Goal: Task Accomplishment & Management: Manage account settings

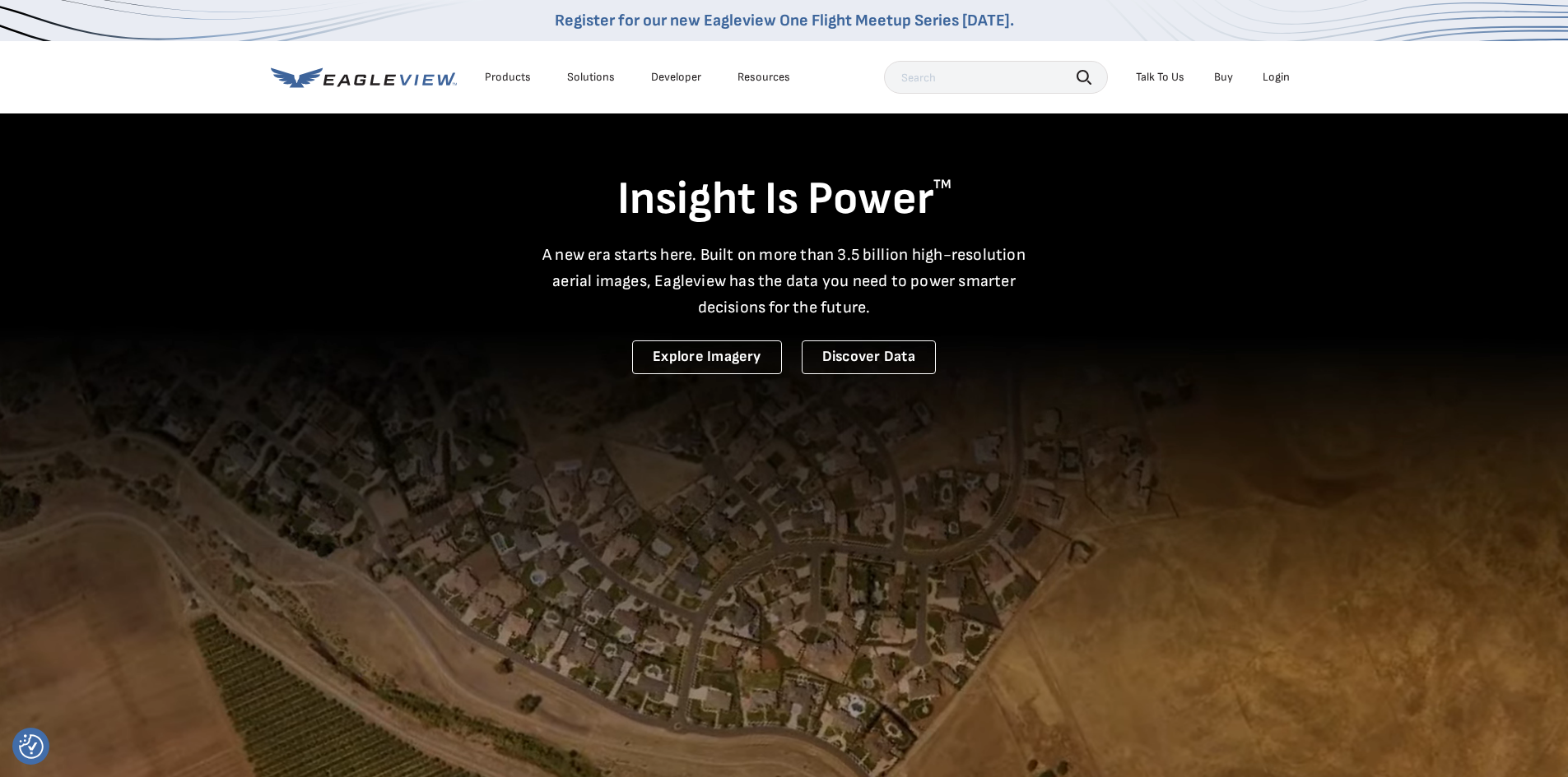
click at [1283, 75] on div "Login" at bounding box center [1275, 77] width 27 height 15
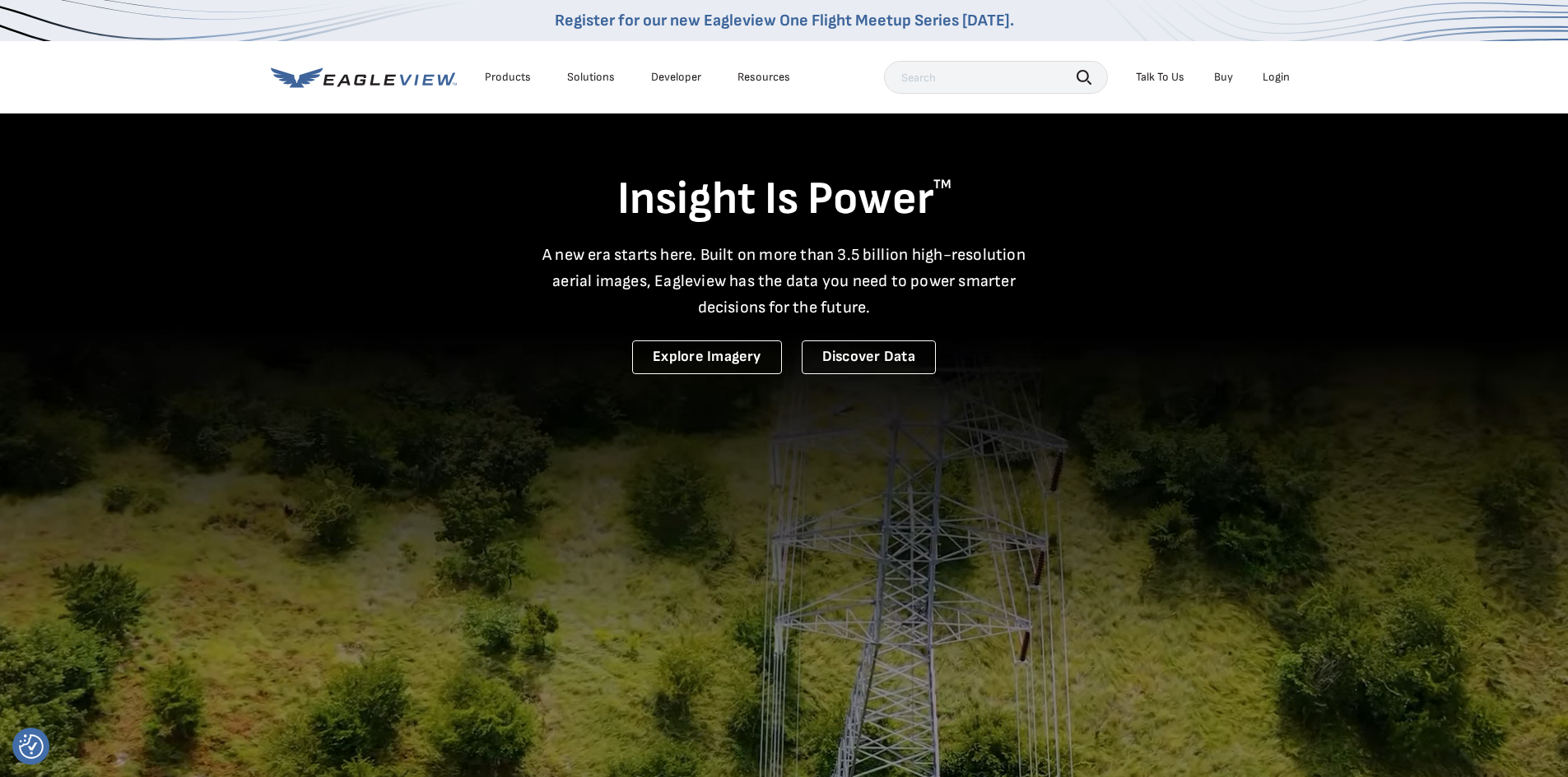
click at [379, 76] on icon at bounding box center [364, 77] width 186 height 20
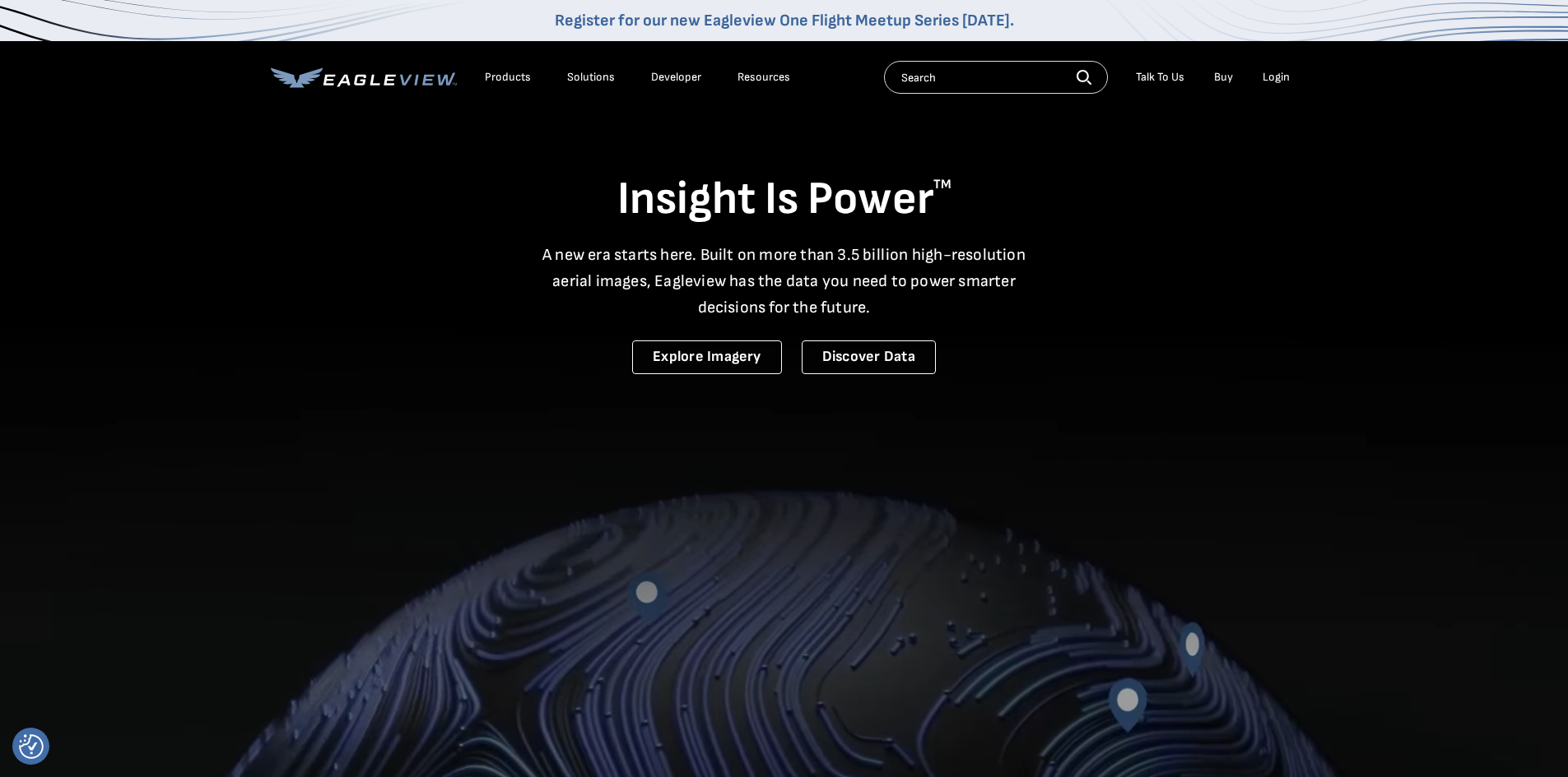
click at [1278, 80] on div "Login" at bounding box center [1275, 77] width 27 height 15
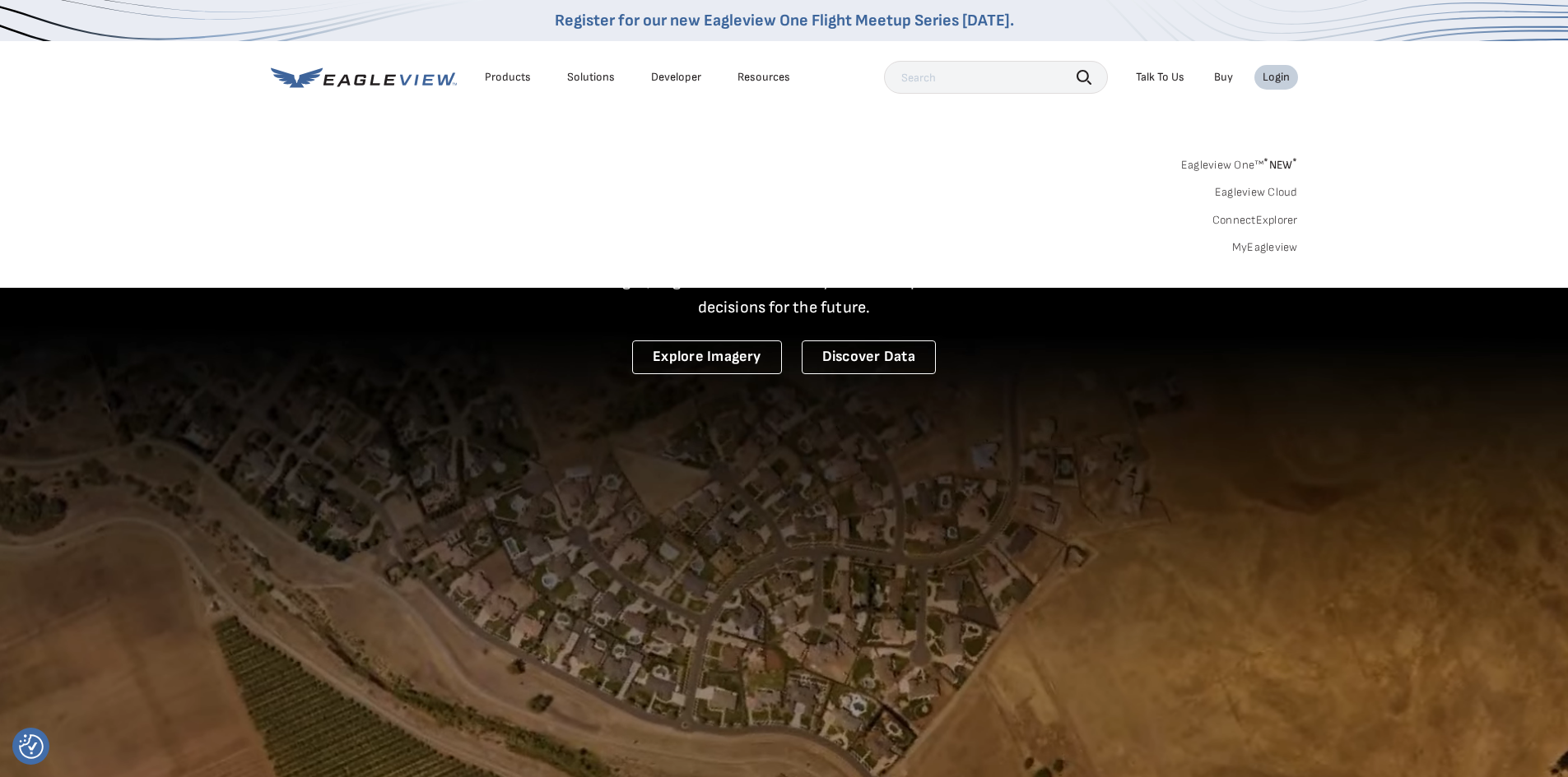
click at [1257, 250] on link "MyEagleview" at bounding box center [1265, 248] width 66 height 15
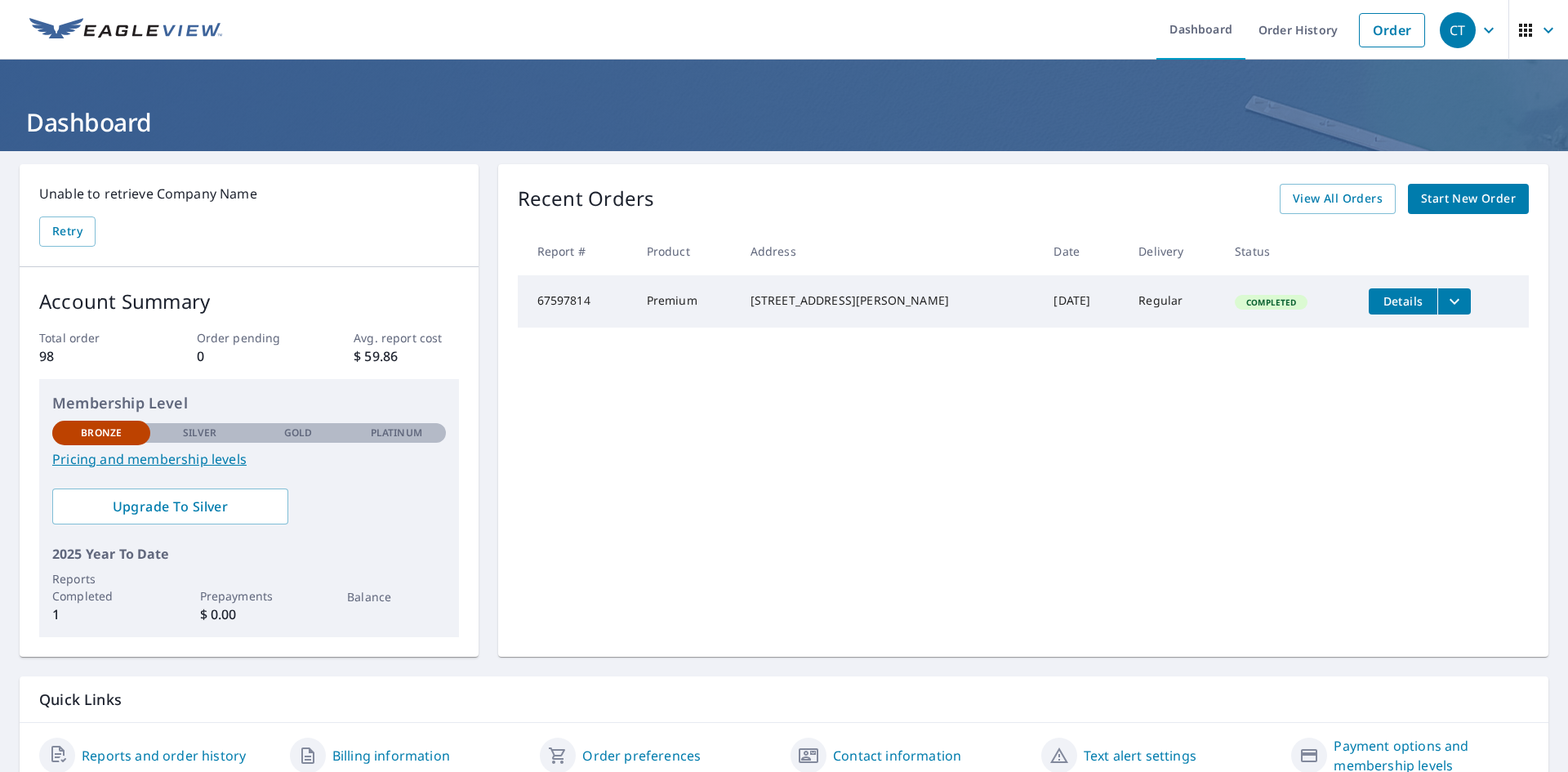
click at [228, 460] on link "Pricing and membership levels" at bounding box center [250, 459] width 394 height 19
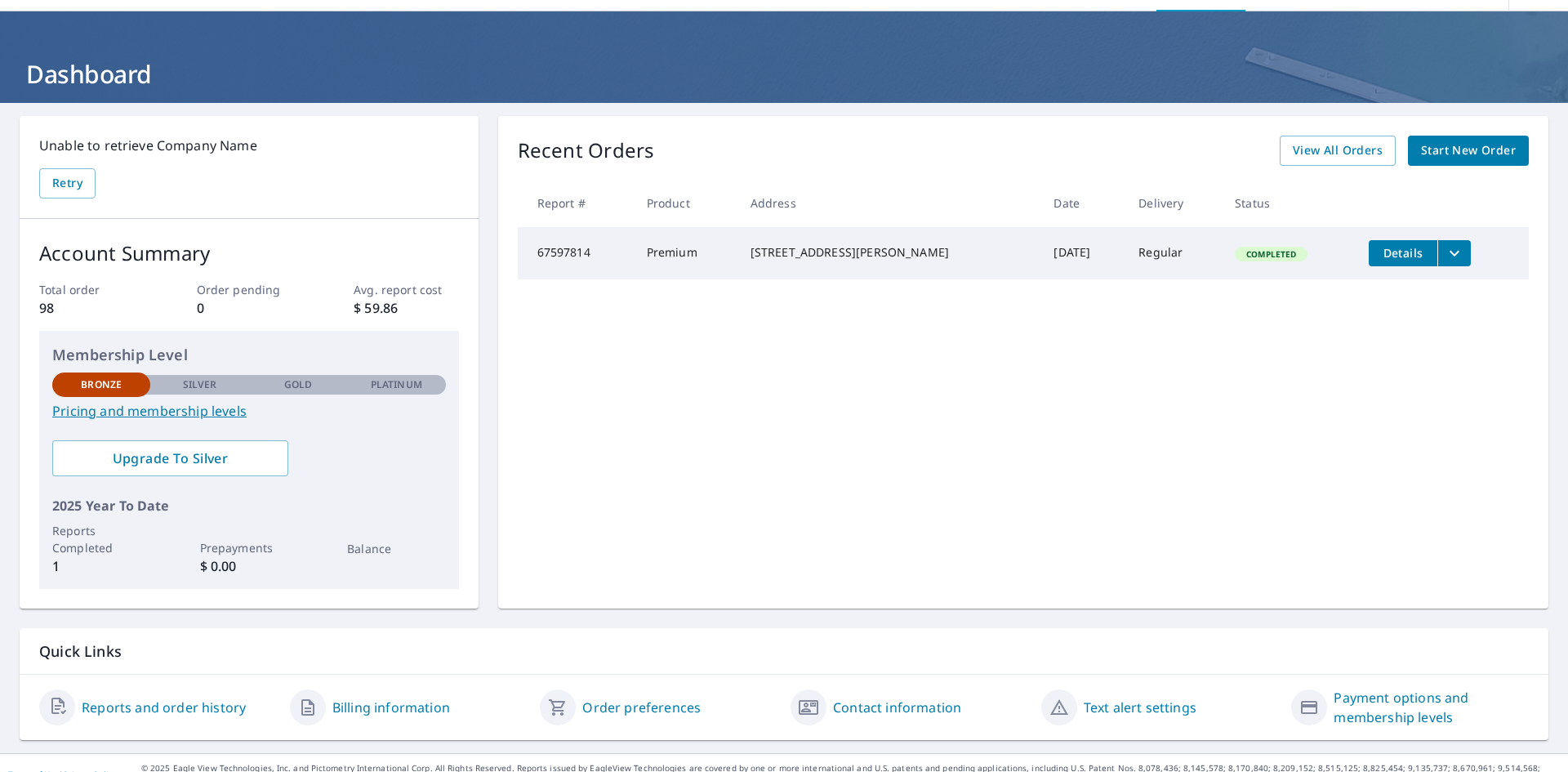
scroll to position [71, 0]
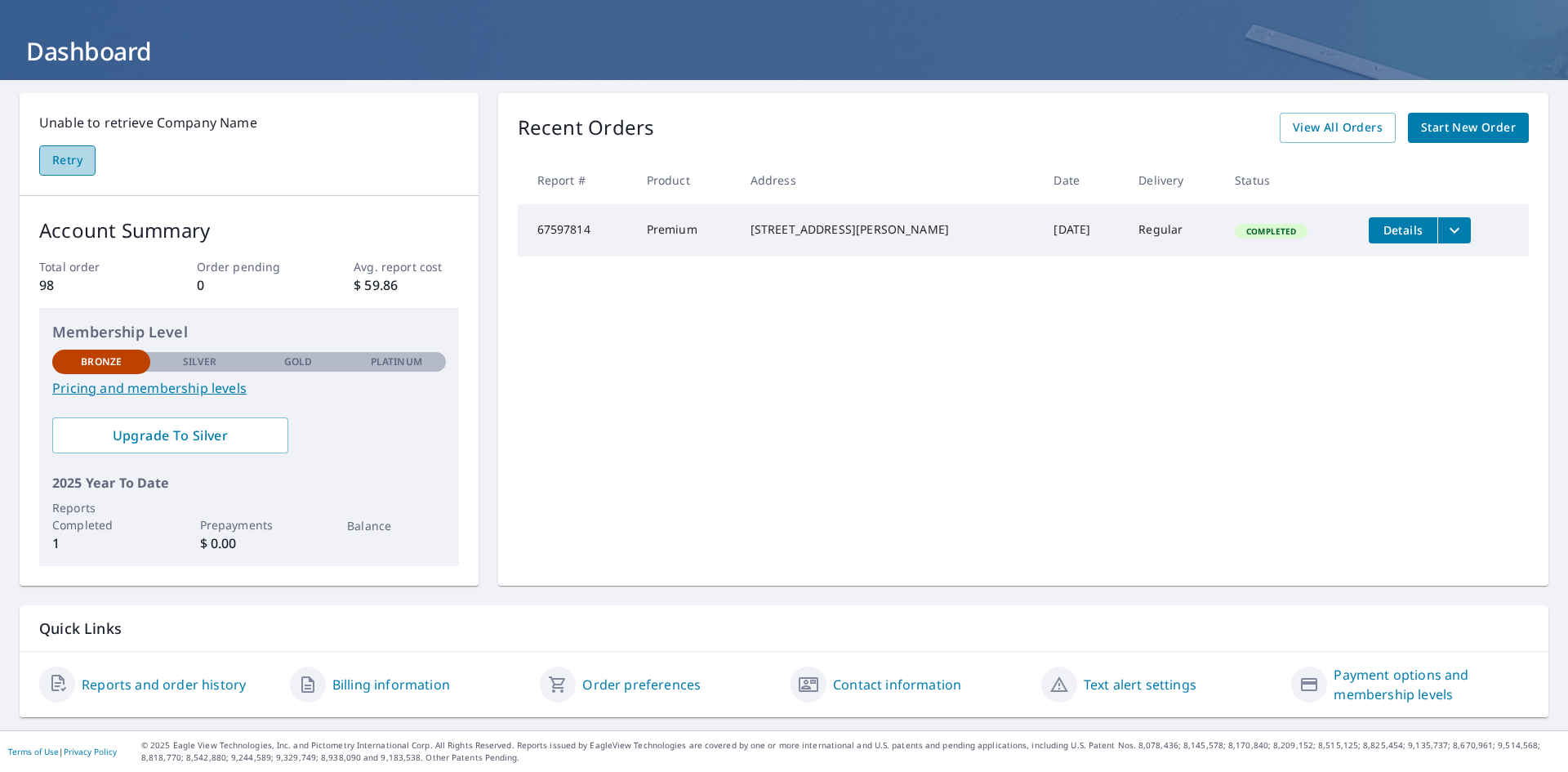
click at [56, 164] on span "Retry" at bounding box center [68, 160] width 31 height 20
click at [87, 168] on Name-retryBtn "Retry" at bounding box center [67, 160] width 56 height 31
click at [89, 167] on Name-retryBtn "Retry" at bounding box center [67, 160] width 56 height 31
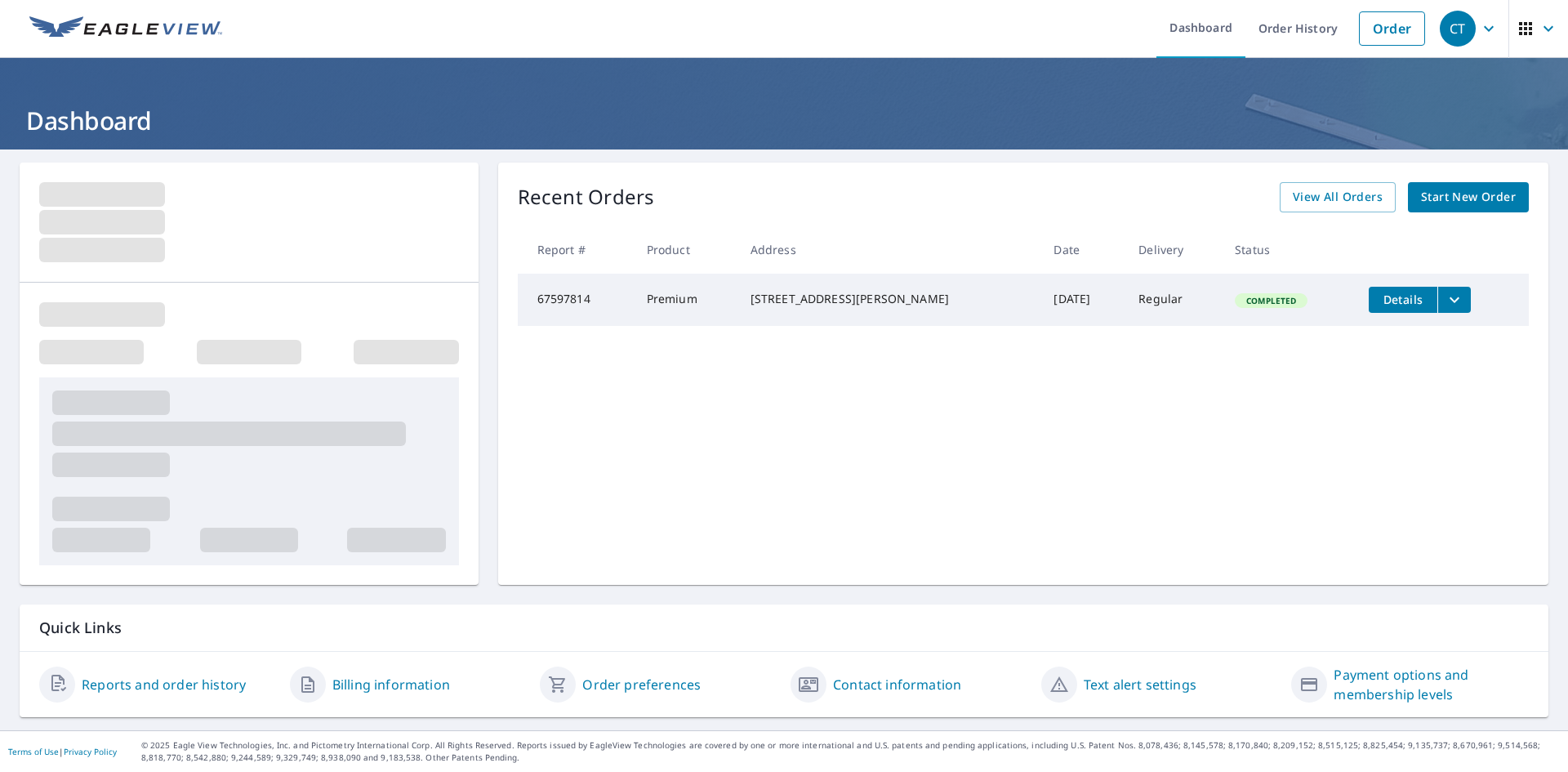
scroll to position [0, 0]
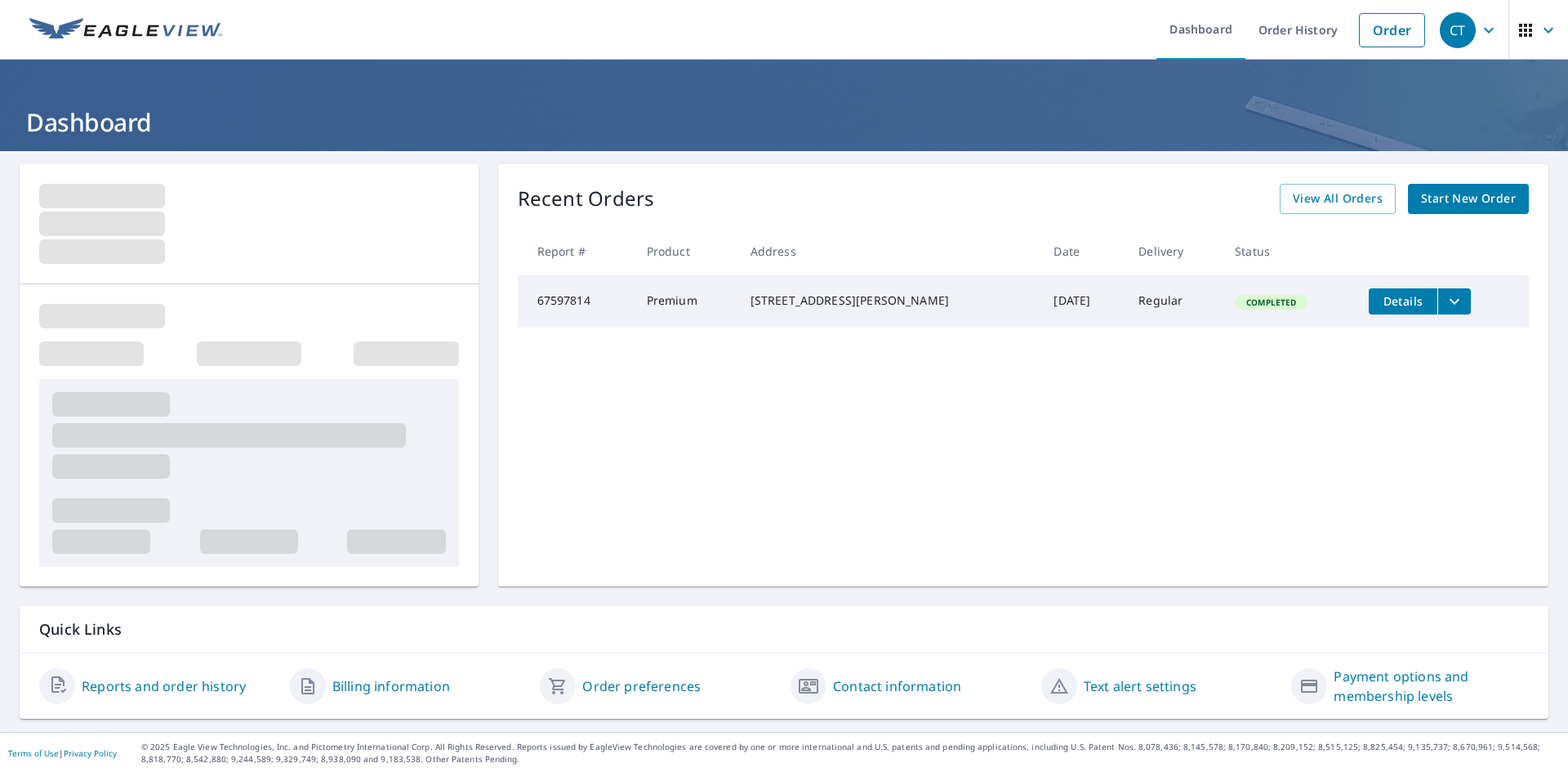
click at [1445, 37] on div "CT" at bounding box center [1458, 30] width 36 height 36
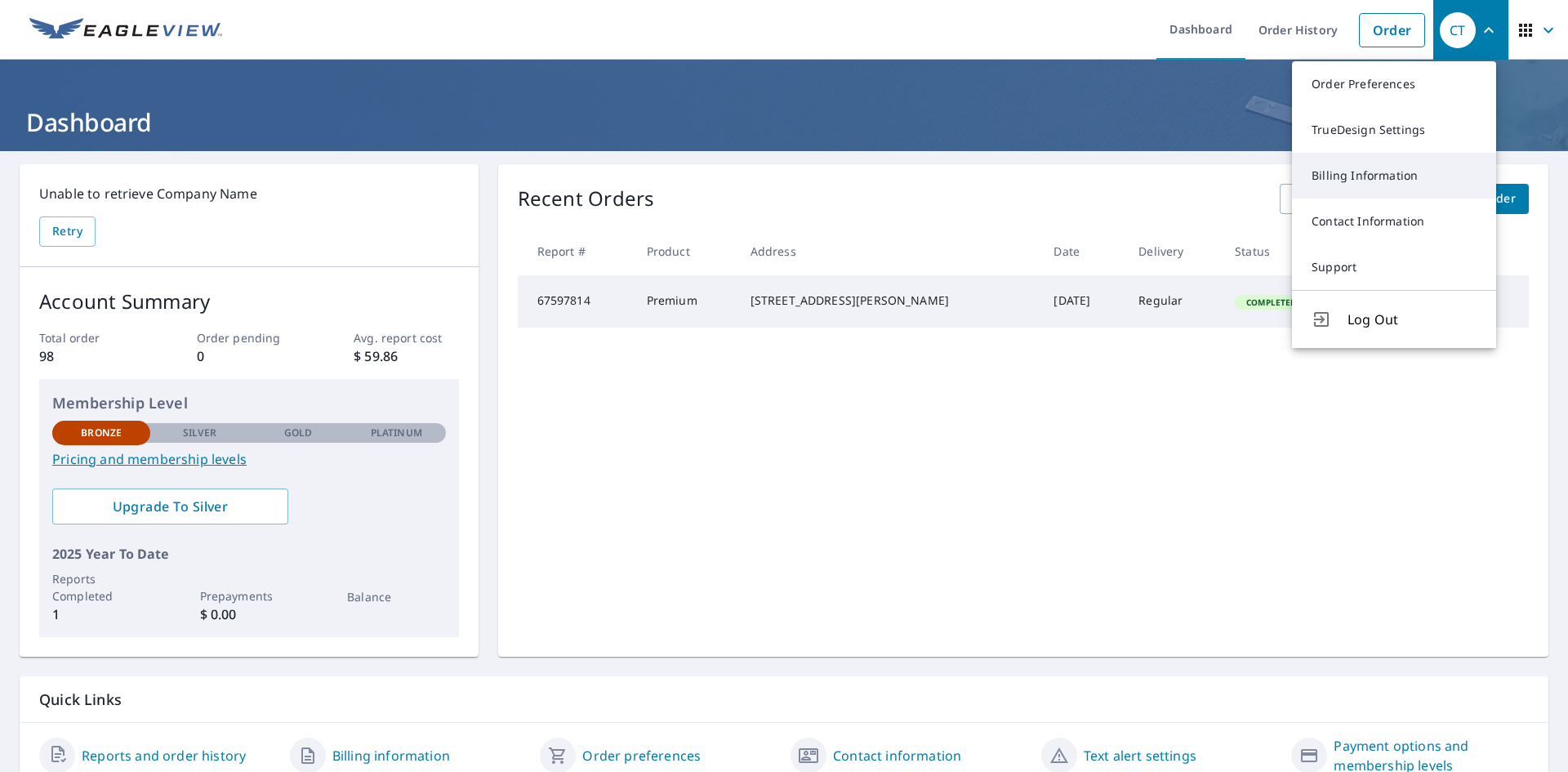
click at [1370, 172] on link "Billing Information" at bounding box center [1394, 175] width 204 height 45
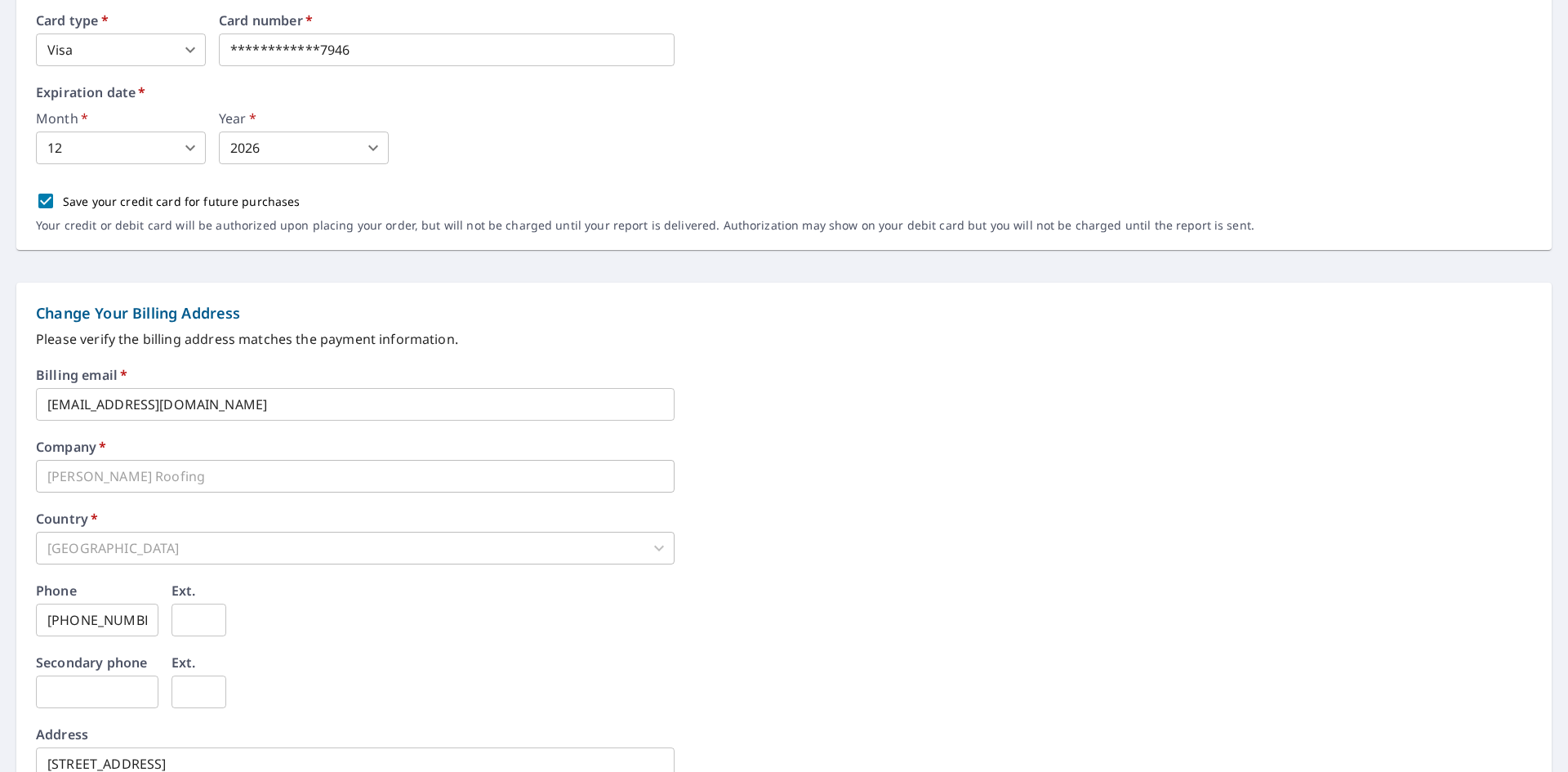
scroll to position [191, 0]
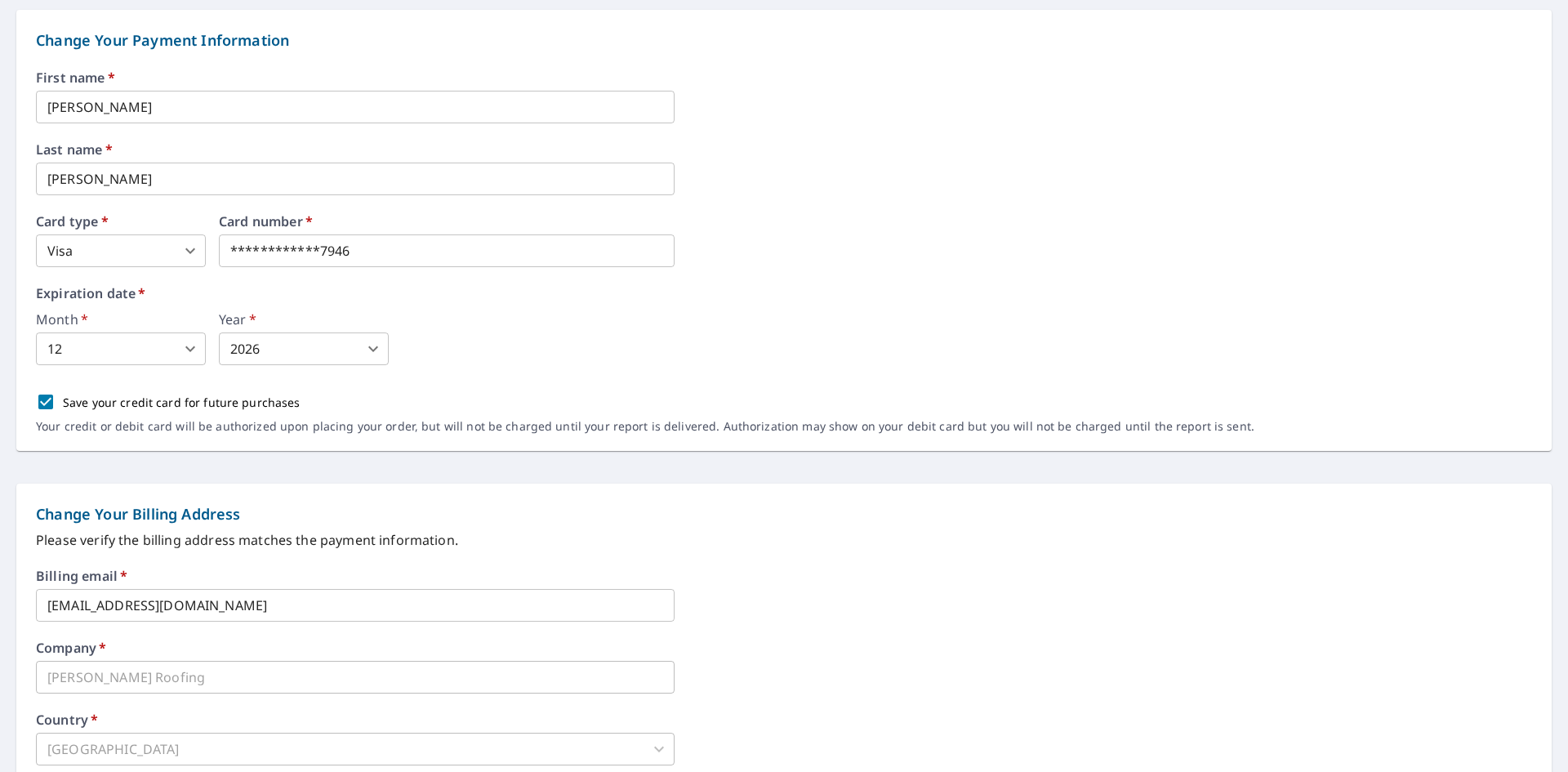
click at [54, 396] on input "Save your credit card for future purchases" at bounding box center [45, 402] width 34 height 34
checkbox input "false"
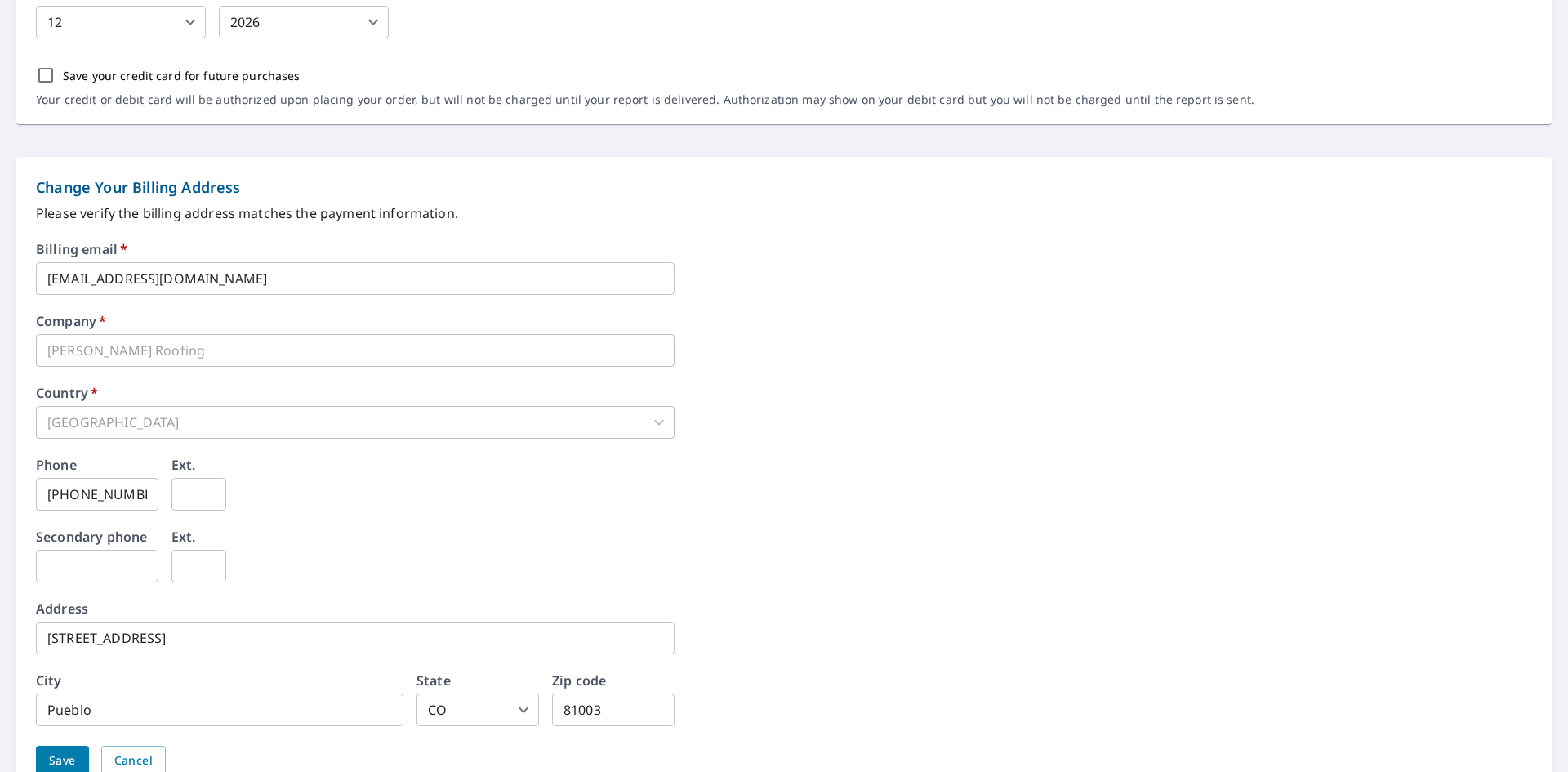
scroll to position [599, 0]
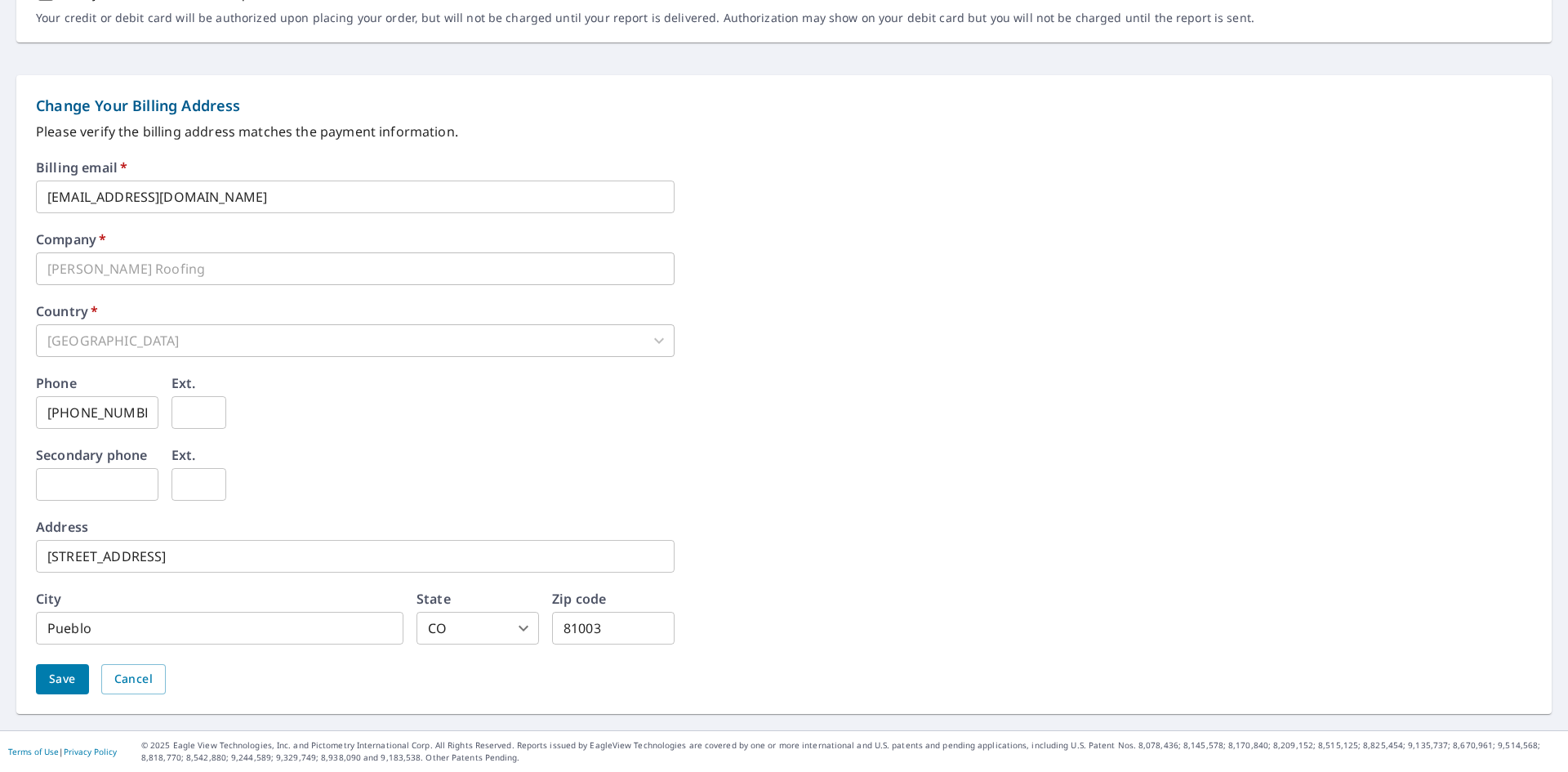
click at [68, 678] on span "Save" at bounding box center [62, 679] width 27 height 20
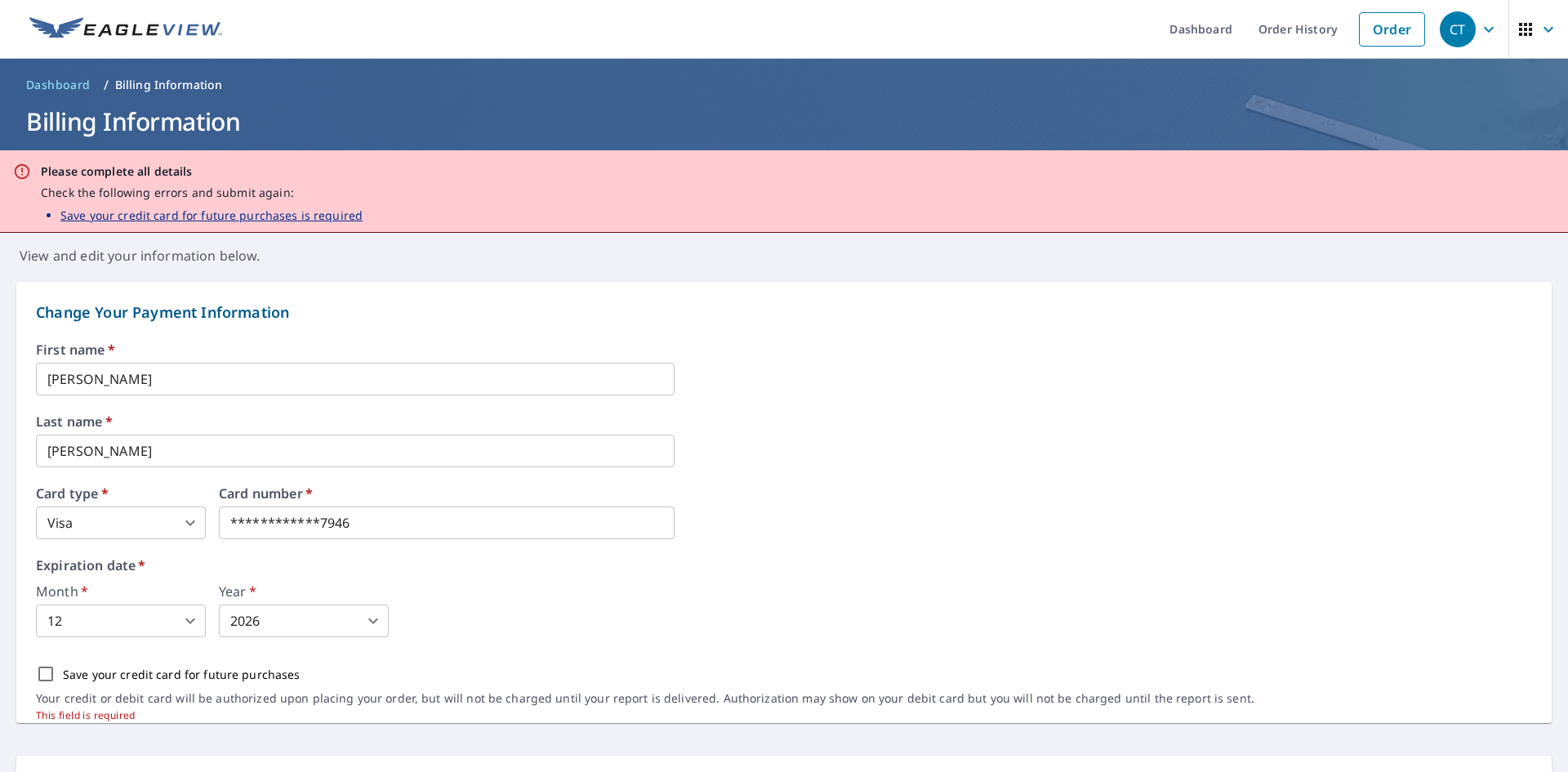
scroll to position [0, 0]
click at [1196, 30] on link "Dashboard" at bounding box center [1201, 30] width 89 height 59
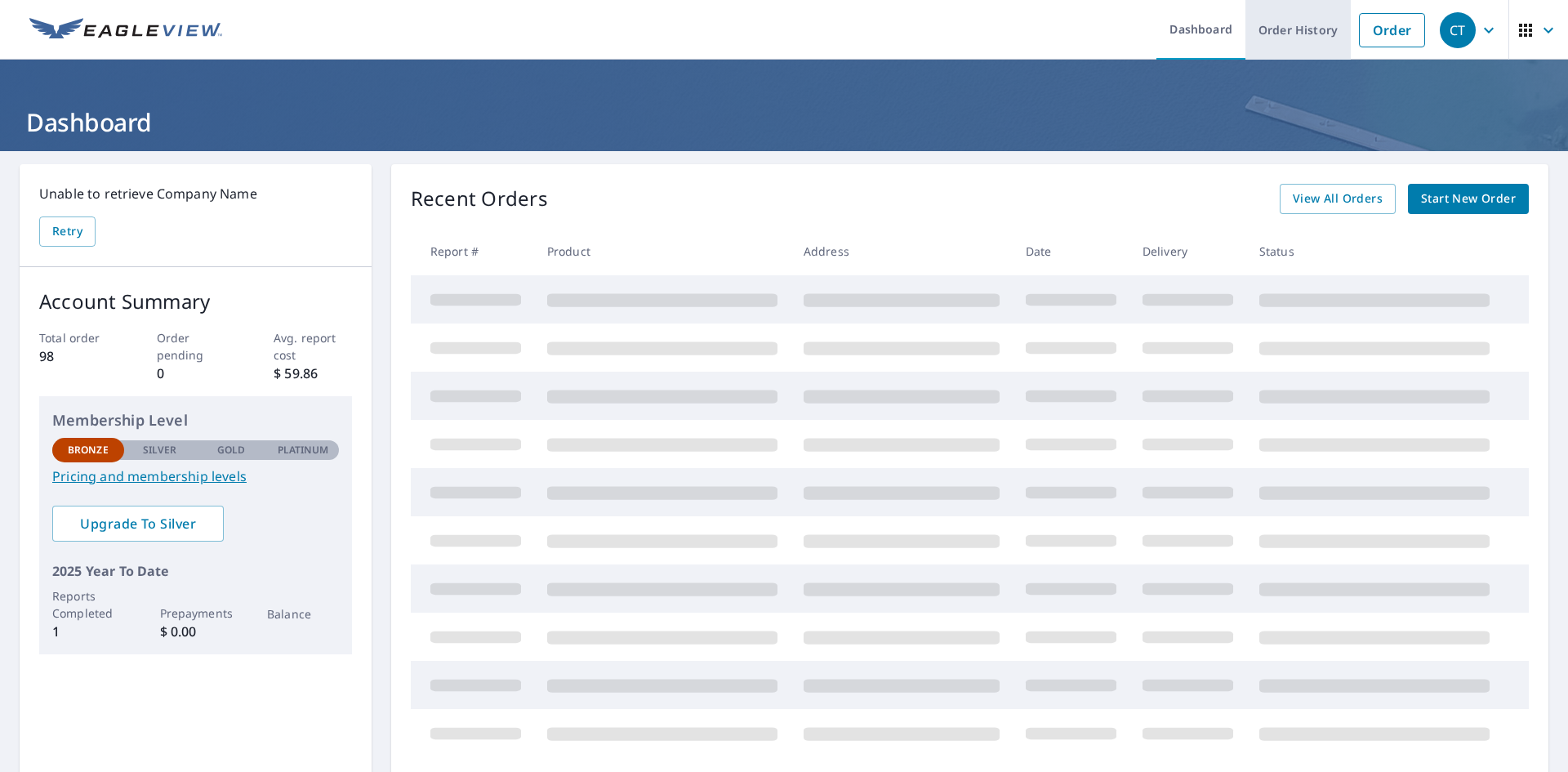
click at [1293, 35] on link "Order History" at bounding box center [1298, 30] width 105 height 59
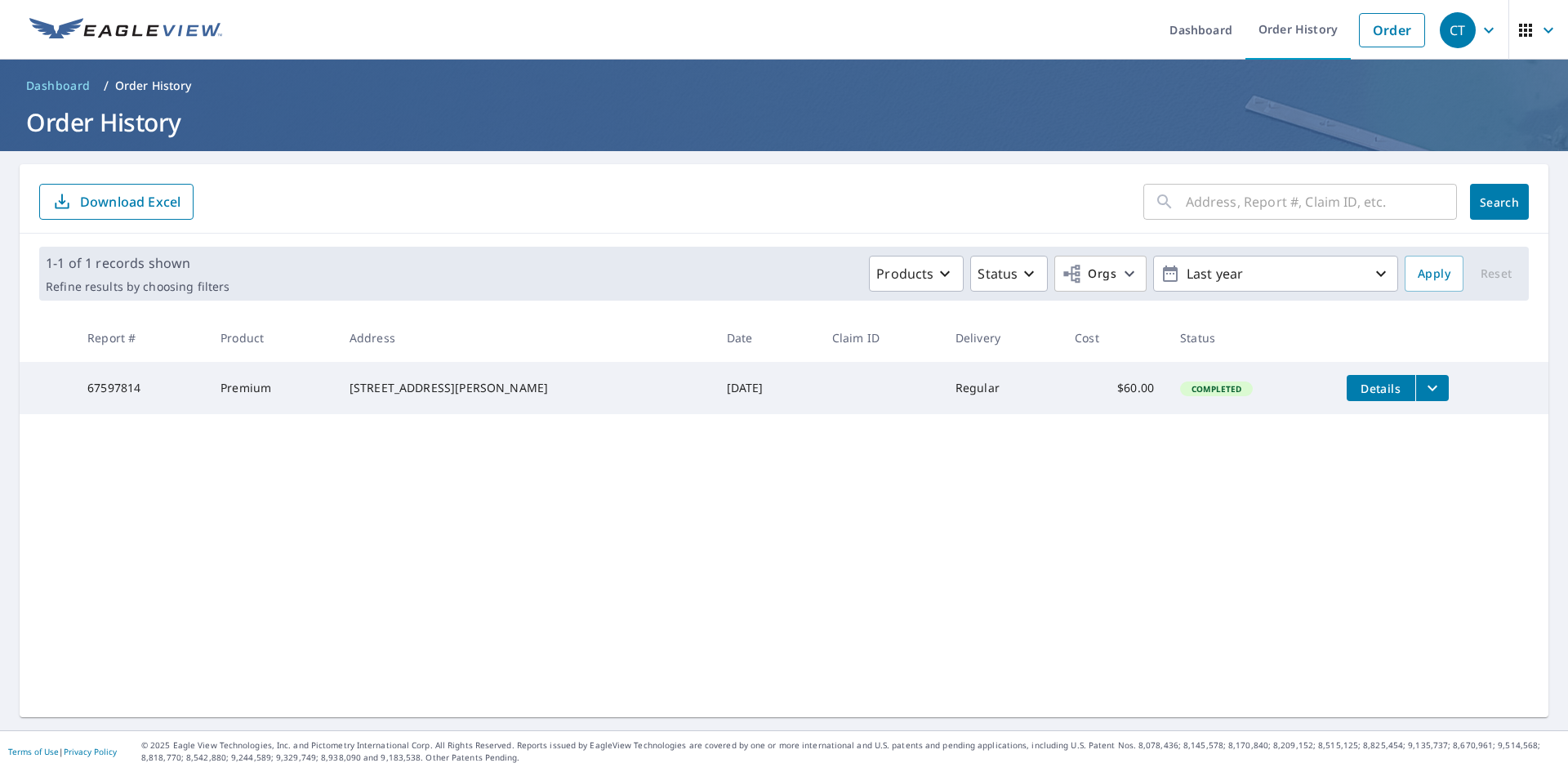
click at [1357, 394] on span "Details" at bounding box center [1381, 388] width 49 height 16
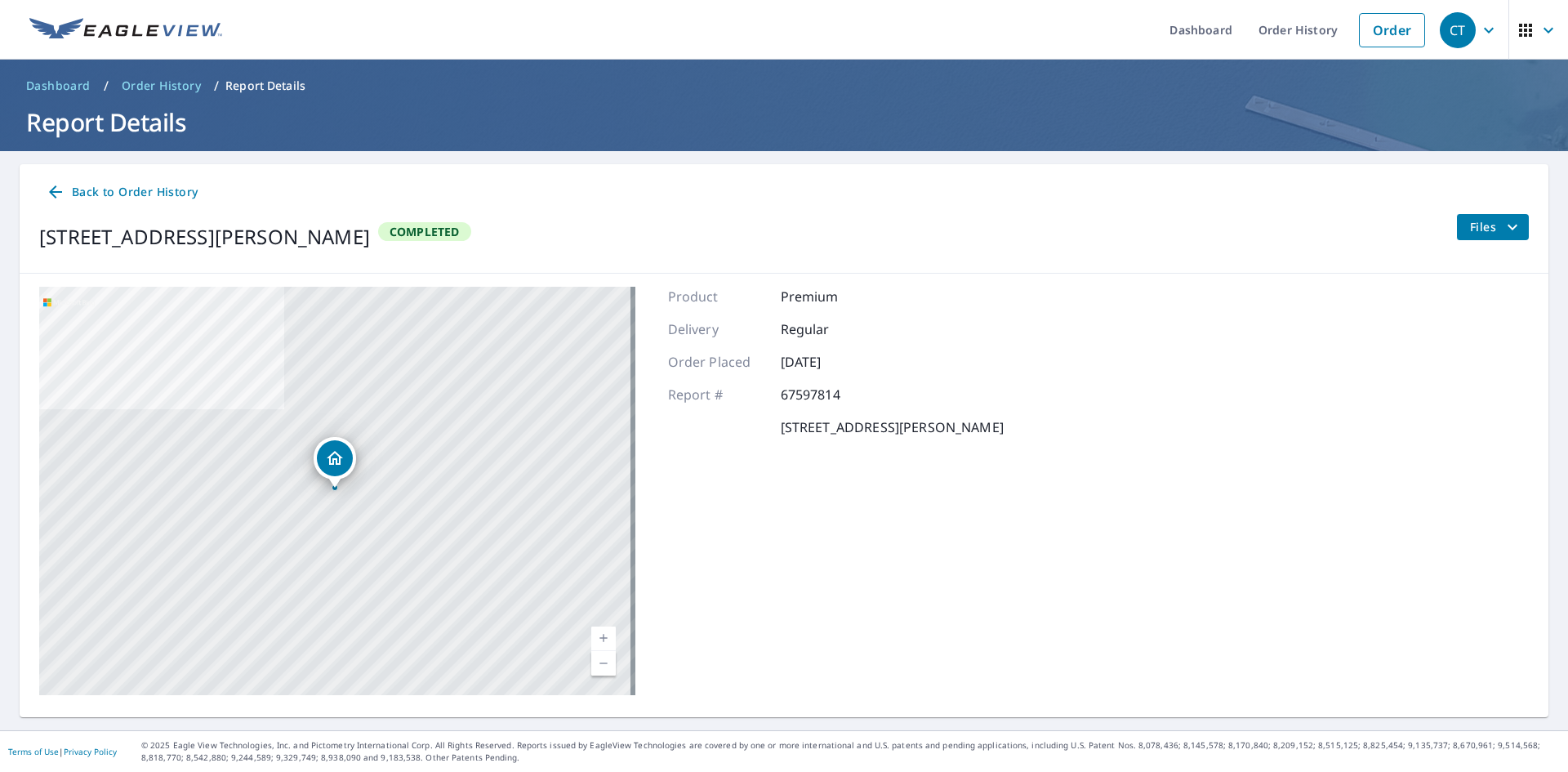
click at [1479, 29] on icon "button" at bounding box center [1488, 30] width 19 height 19
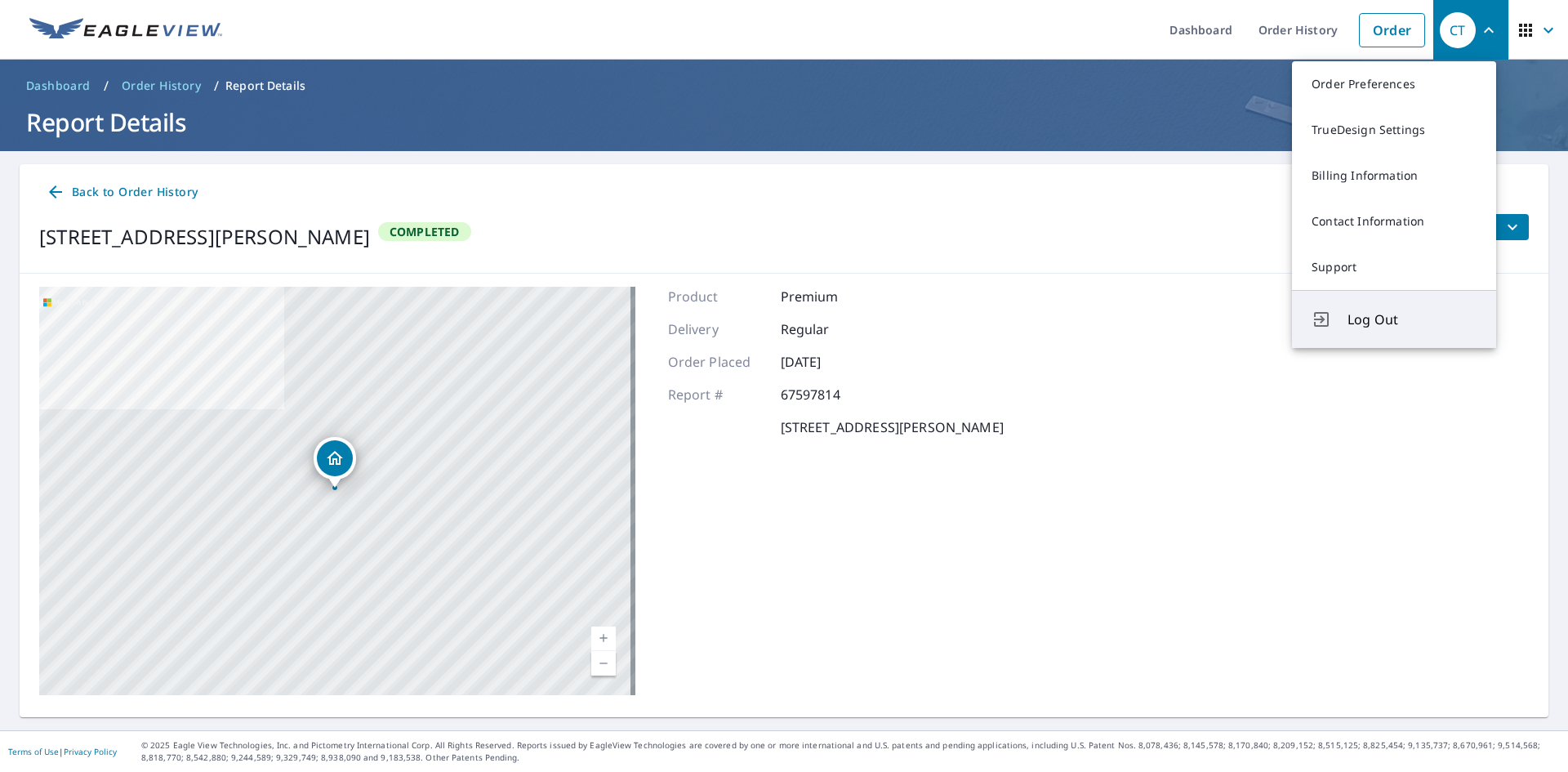
click at [1323, 314] on icon "Log Out" at bounding box center [1322, 319] width 15 height 15
